Goal: Find specific page/section: Find specific page/section

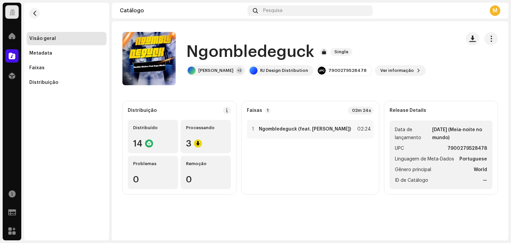
click at [289, 10] on div "Pesquisa" at bounding box center [309, 10] width 125 height 11
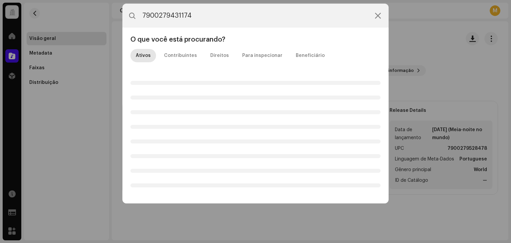
type input "7900279431174"
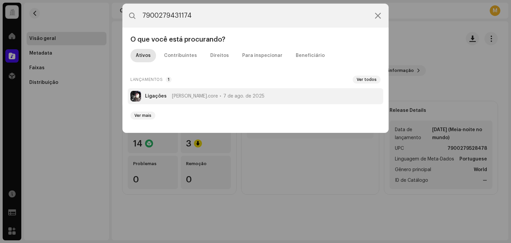
click at [163, 95] on strong "Ligações" at bounding box center [156, 95] width 22 height 5
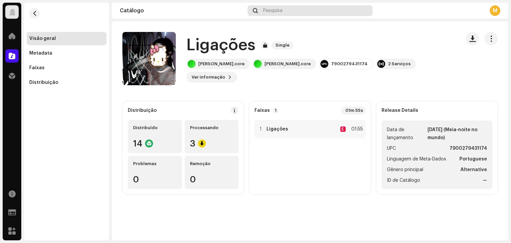
click at [267, 8] on span "Pesquisa" at bounding box center [272, 10] width 19 height 5
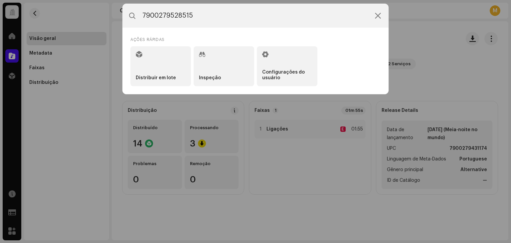
type input "7900279528515"
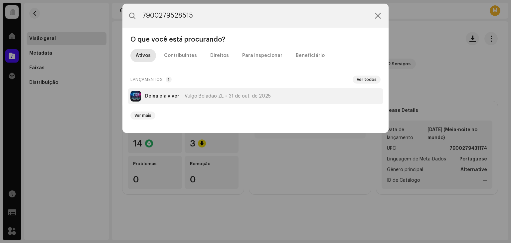
click at [177, 96] on div "Deixa ela viver [PERSON_NAME] ZL [DATE]" at bounding box center [208, 95] width 126 height 5
